Goal: Transaction & Acquisition: Obtain resource

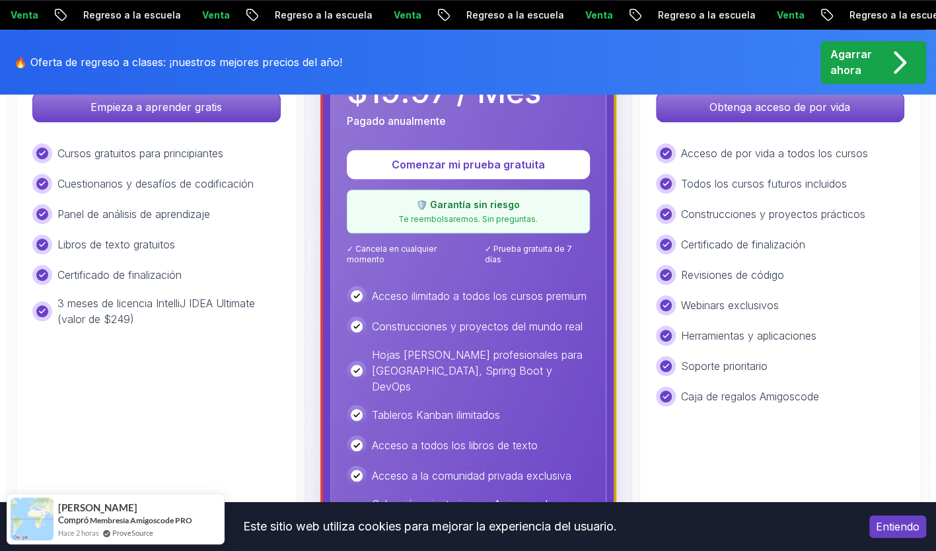
scroll to position [384, 0]
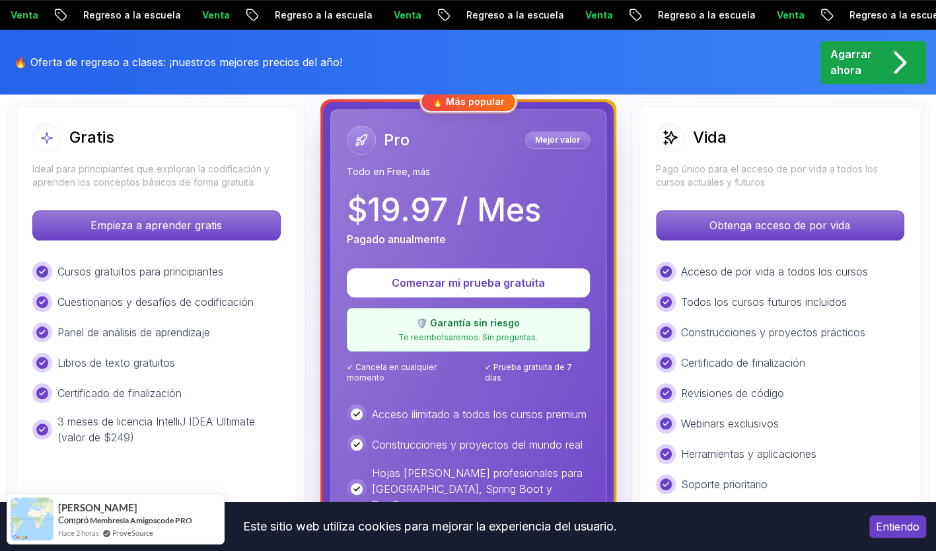
click at [868, 61] on p "Agarrar ahora" at bounding box center [852, 62] width 42 height 32
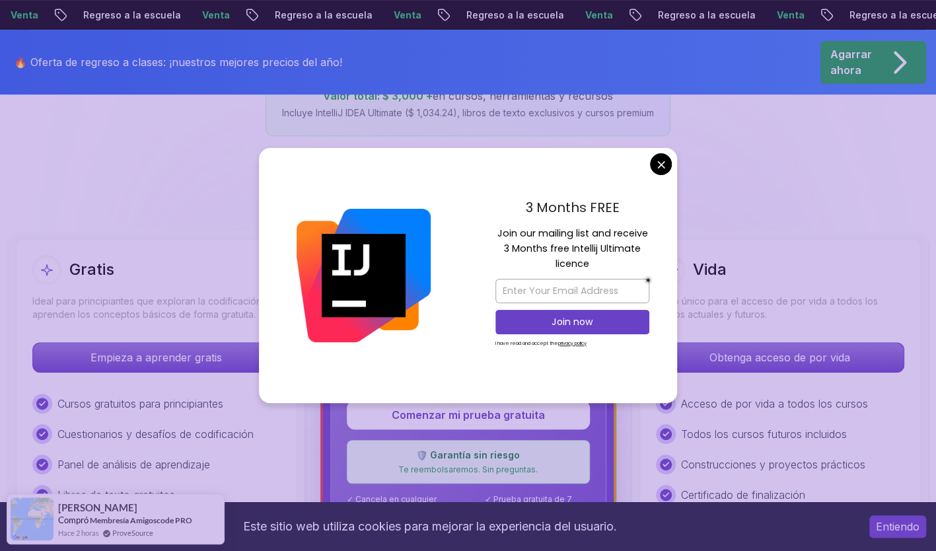
scroll to position [252, 0]
drag, startPoint x: 655, startPoint y: 240, endPoint x: 599, endPoint y: 231, distance: 57.6
click at [599, 231] on p "Join our mailing list and receive 3 Months free Intellij Ultimate licence" at bounding box center [573, 249] width 154 height 46
click at [614, 297] on input "email" at bounding box center [573, 291] width 154 height 24
type input "[EMAIL_ADDRESS][DOMAIN_NAME]"
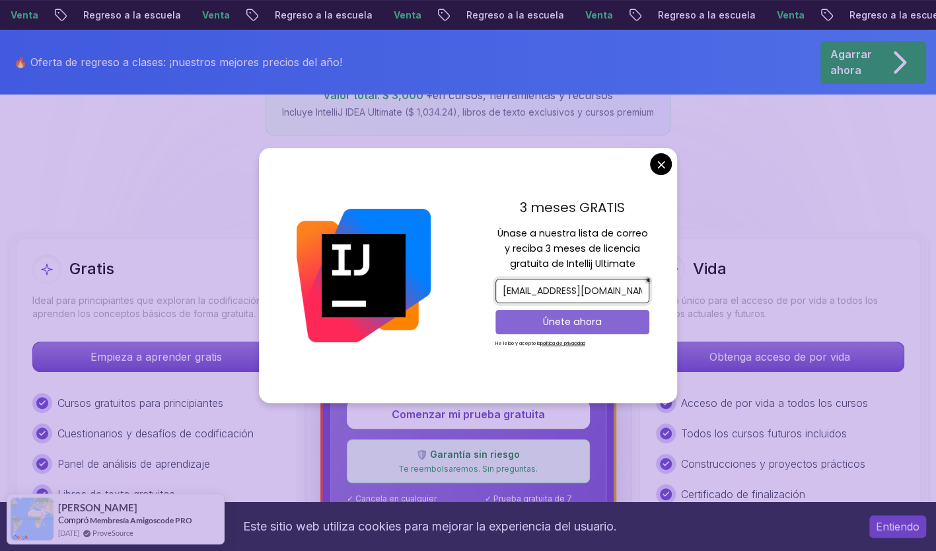
click at [609, 319] on p "Únete ahora" at bounding box center [572, 321] width 125 height 13
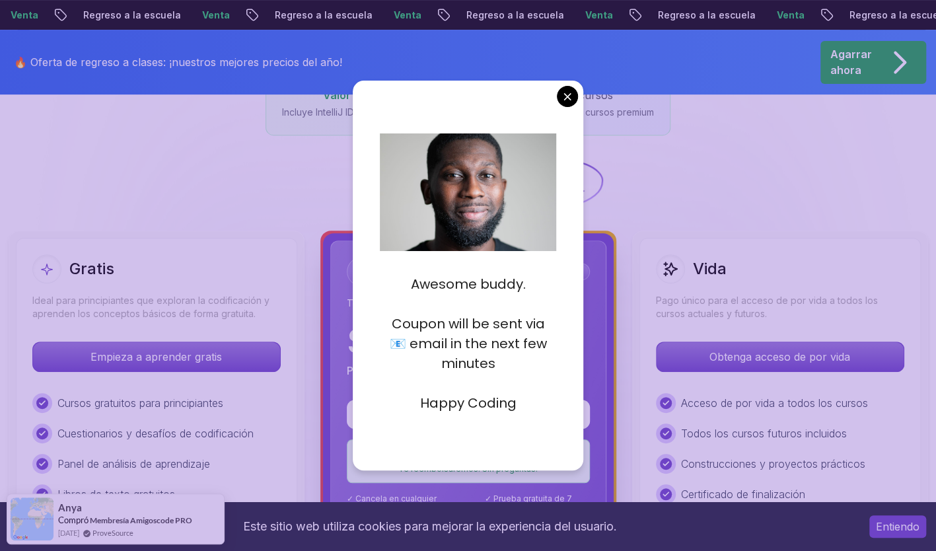
drag, startPoint x: 515, startPoint y: 221, endPoint x: 474, endPoint y: 241, distance: 45.2
click at [474, 241] on img at bounding box center [463, 225] width 312 height 208
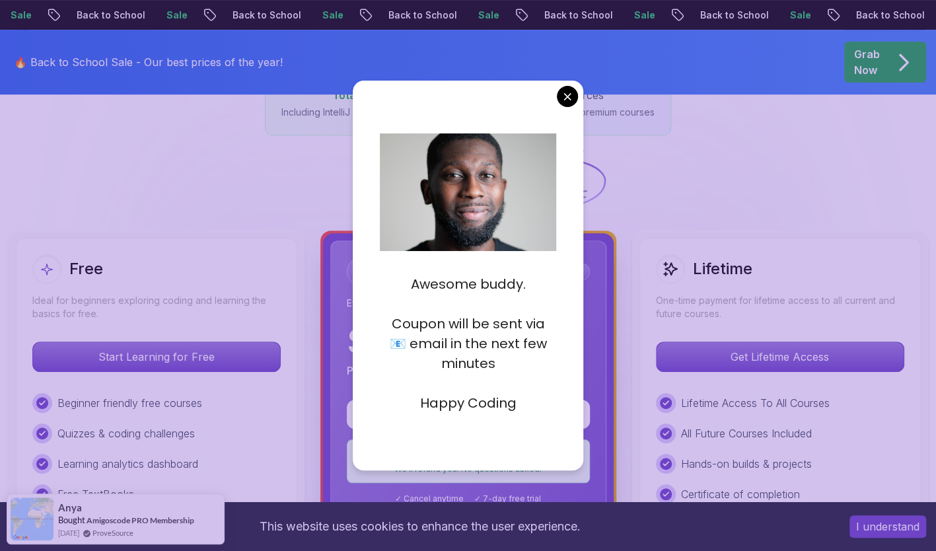
click at [524, 344] on p "Coupon will be sent via 📧 email in the next few minutes" at bounding box center [468, 343] width 176 height 59
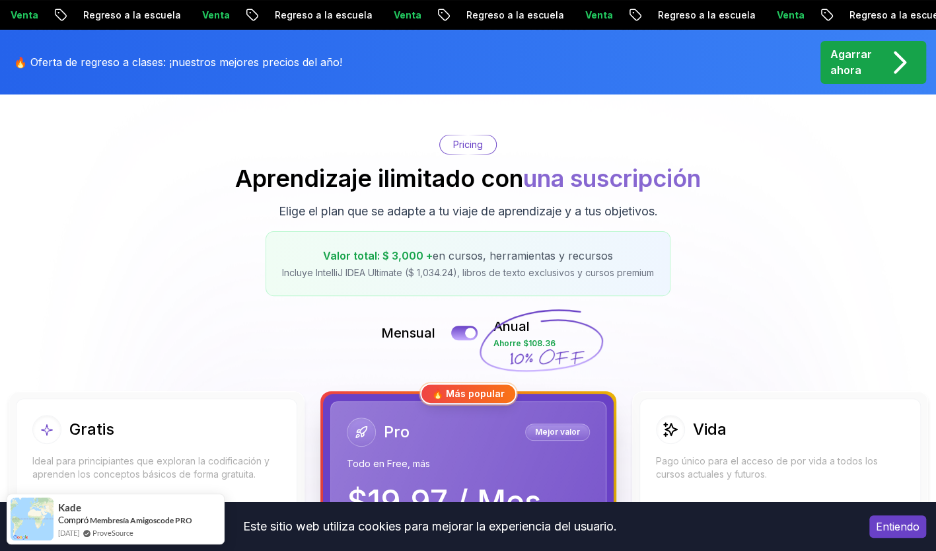
scroll to position [0, 0]
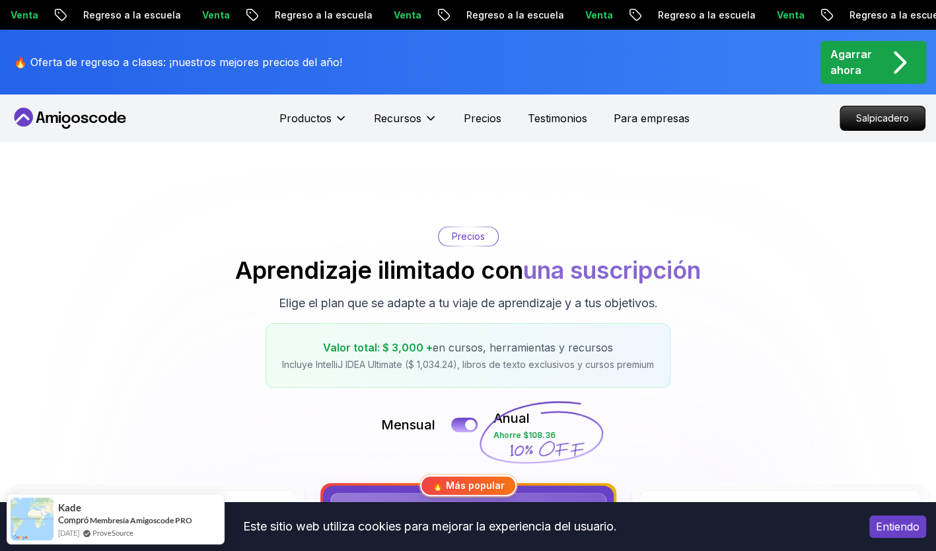
click at [866, 63] on p "Agarrar ahora" at bounding box center [852, 62] width 42 height 32
click at [863, 69] on p "Agarrar ahora" at bounding box center [852, 62] width 42 height 32
click at [879, 65] on div "Agarrar ahora" at bounding box center [874, 63] width 86 height 34
click at [87, 112] on icon at bounding box center [70, 118] width 119 height 21
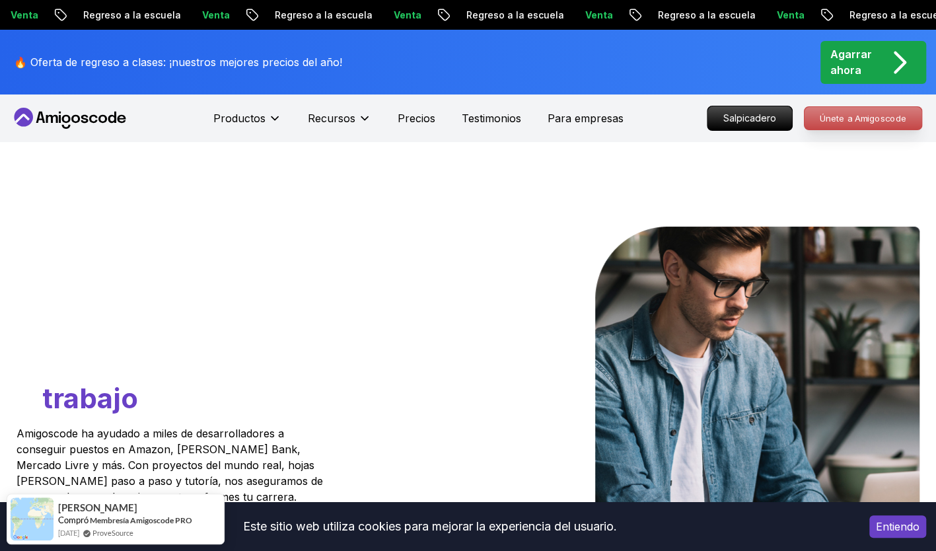
click at [819, 110] on p "Únete a Amigoscode" at bounding box center [864, 118] width 118 height 22
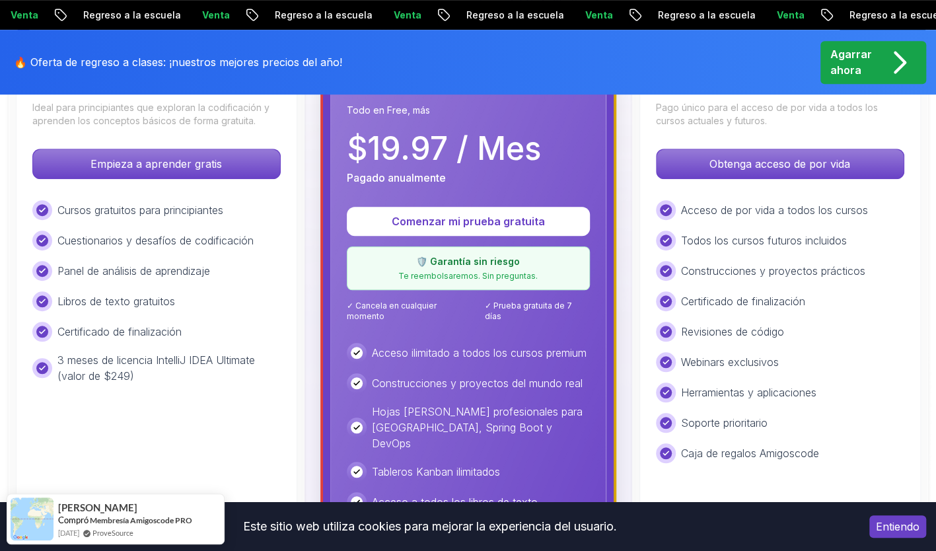
scroll to position [449, 0]
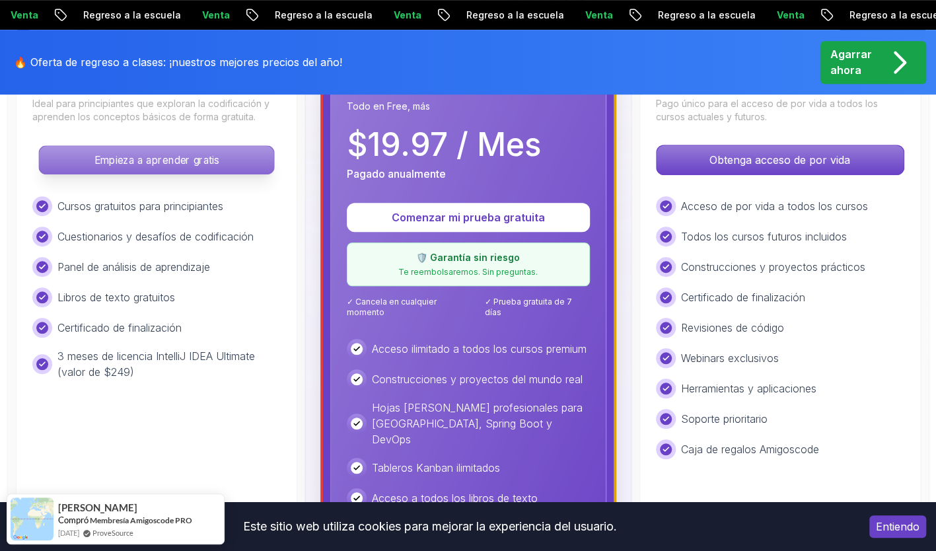
click at [213, 170] on p "Empieza a aprender gratis" at bounding box center [156, 160] width 235 height 28
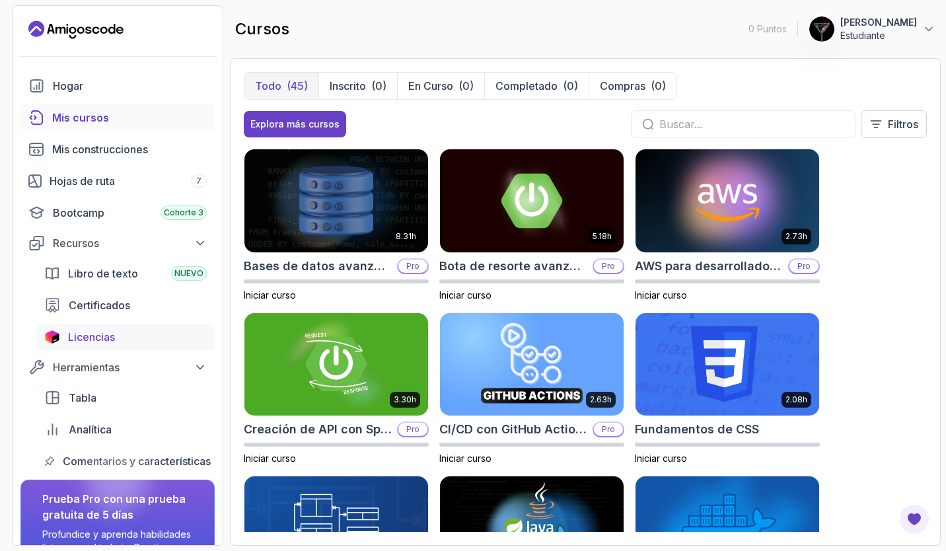
click at [80, 334] on span "Licencias" at bounding box center [91, 337] width 47 height 16
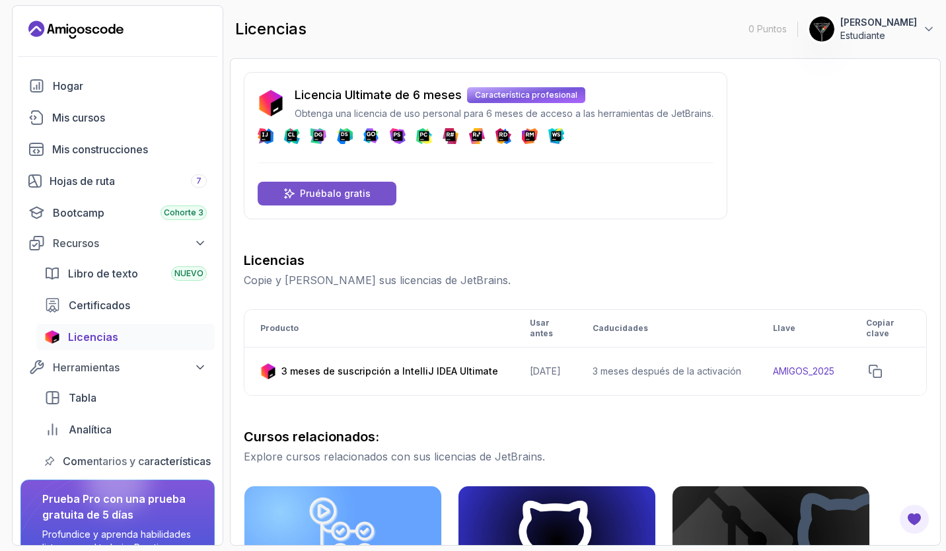
click at [345, 187] on p "Pruébalo gratis" at bounding box center [335, 193] width 71 height 13
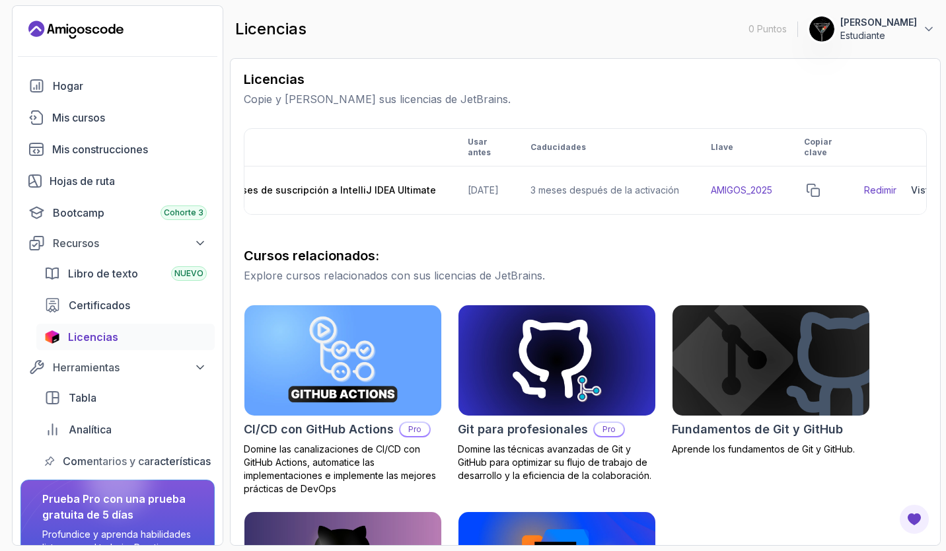
scroll to position [0, 131]
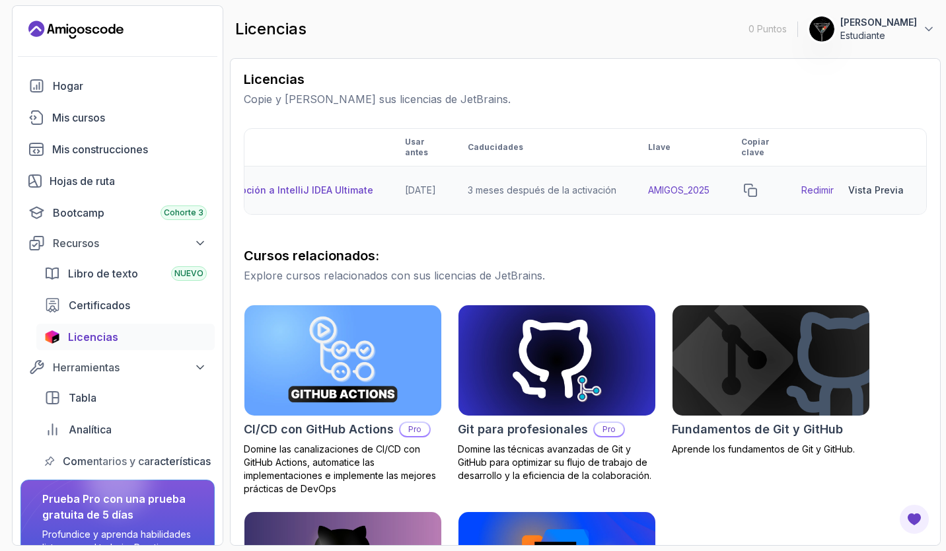
click at [873, 191] on div "Vista previa" at bounding box center [876, 190] width 56 height 13
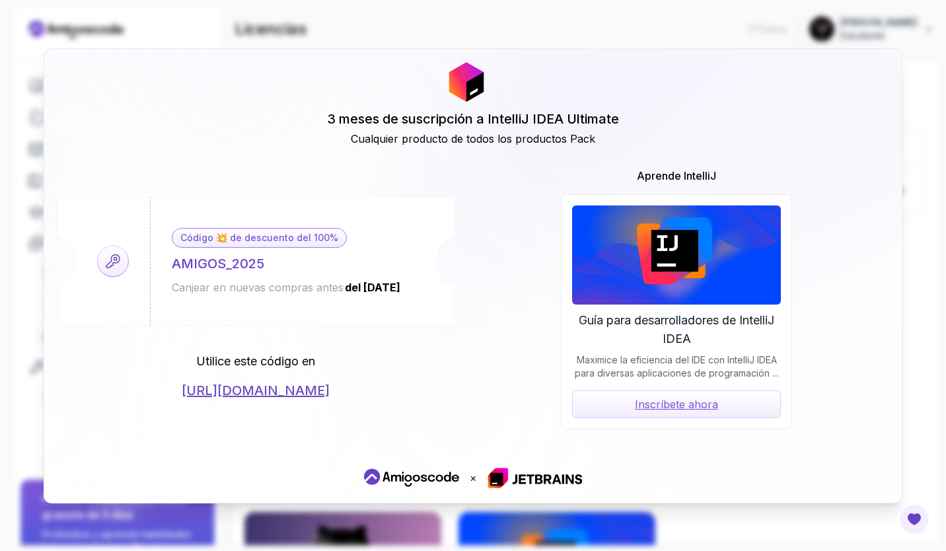
click at [330, 395] on link "[URL][DOMAIN_NAME]" at bounding box center [256, 390] width 148 height 19
click at [896, 37] on div "3 meses de suscripción a IntelliJ IDEA Ultimate Cualquier producto de todos los…" at bounding box center [473, 275] width 946 height 551
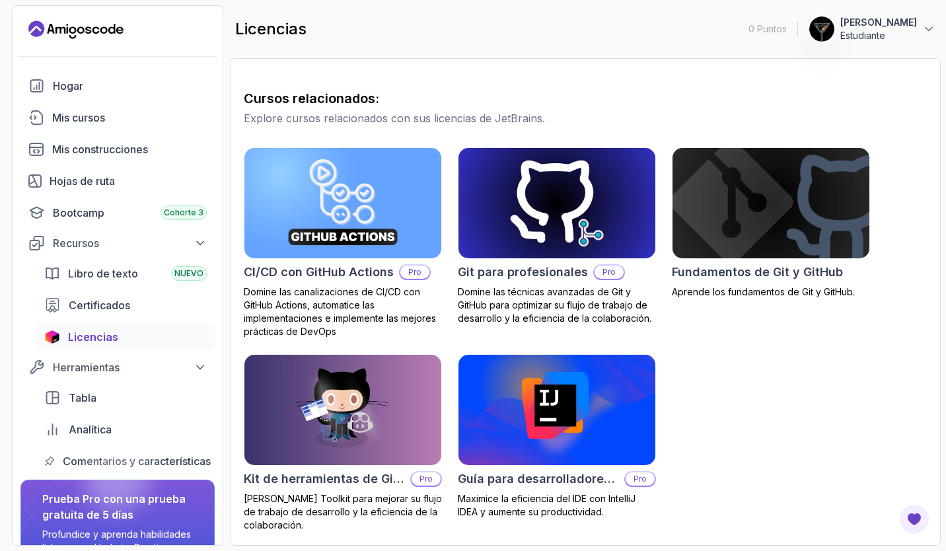
scroll to position [0, 0]
